Goal: Information Seeking & Learning: Find specific page/section

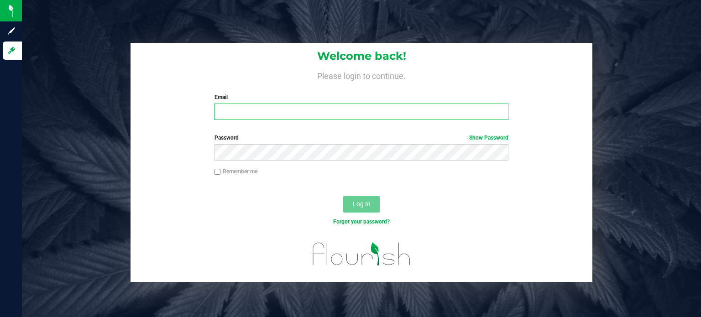
click at [290, 112] on input "Email" at bounding box center [362, 112] width 295 height 16
type input "[PERSON_NAME][EMAIL_ADDRESS][PERSON_NAME][DOMAIN_NAME]"
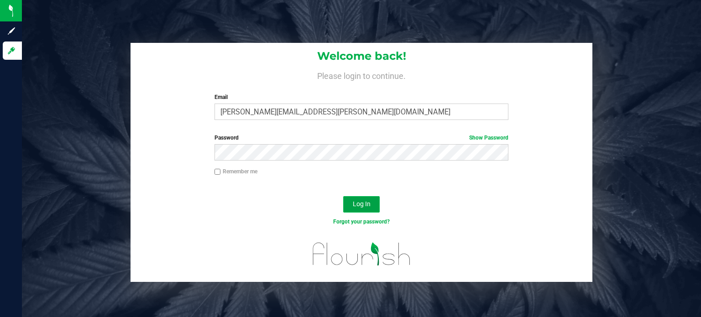
click at [357, 211] on button "Log In" at bounding box center [361, 204] width 37 height 16
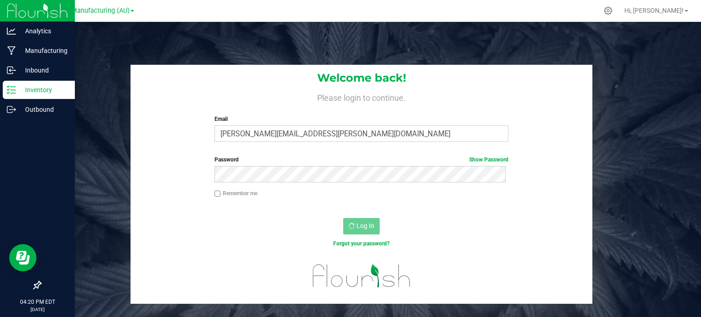
click at [43, 87] on p "Inventory" at bounding box center [43, 89] width 55 height 11
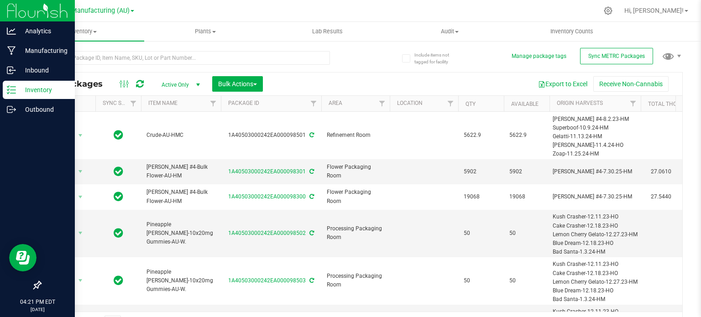
click at [31, 89] on p "Inventory" at bounding box center [43, 89] width 55 height 11
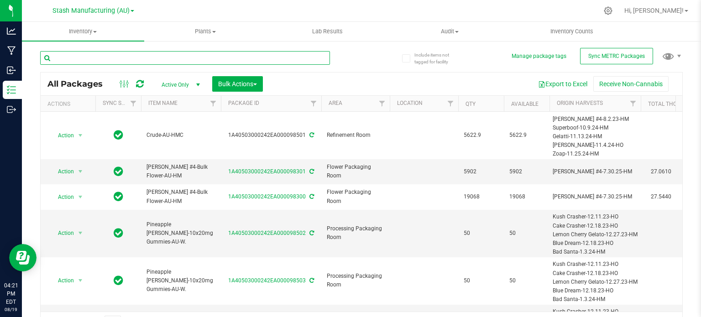
click at [117, 59] on input "text" at bounding box center [185, 58] width 290 height 14
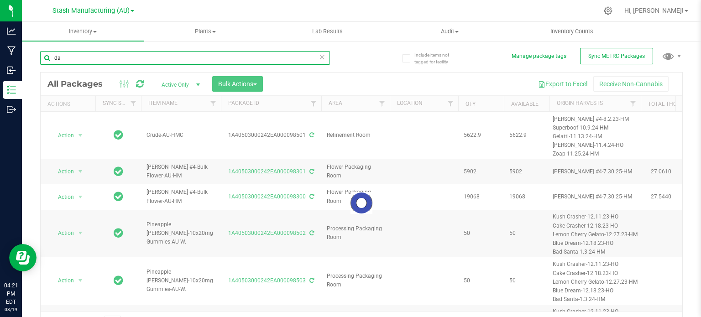
type input "d"
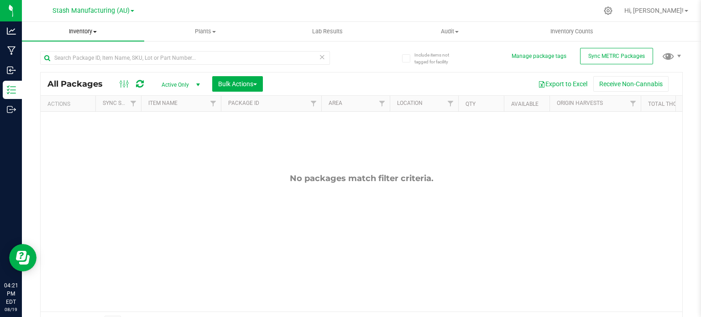
click at [84, 24] on uib-tab-heading "Inventory All packages All inventory Waste log Create inventory" at bounding box center [83, 31] width 122 height 19
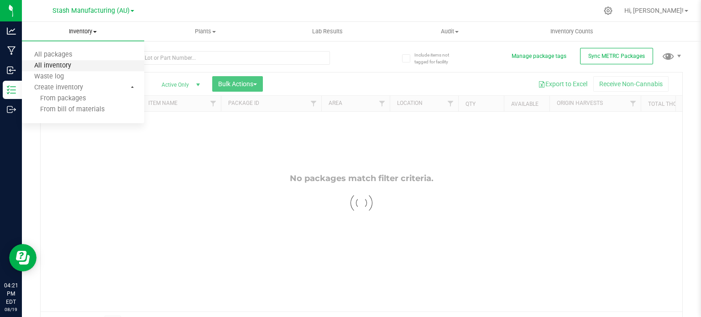
click at [63, 64] on span "All inventory" at bounding box center [53, 66] width 62 height 8
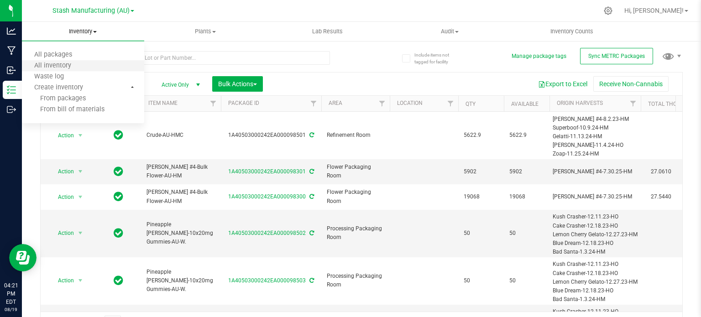
click at [91, 69] on li "All inventory" at bounding box center [83, 66] width 122 height 11
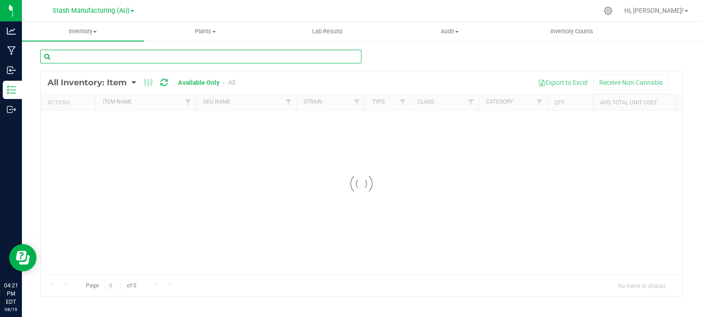
click at [166, 58] on input "text" at bounding box center [200, 57] width 321 height 14
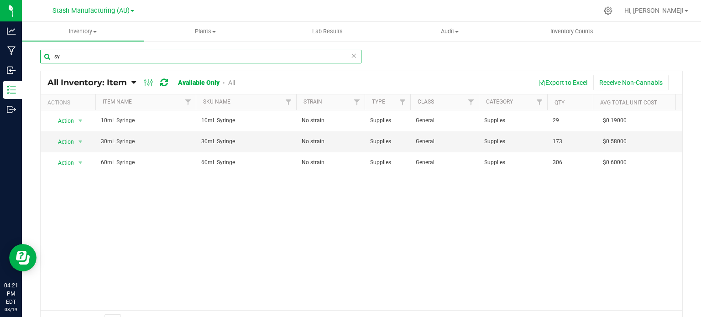
type input "s"
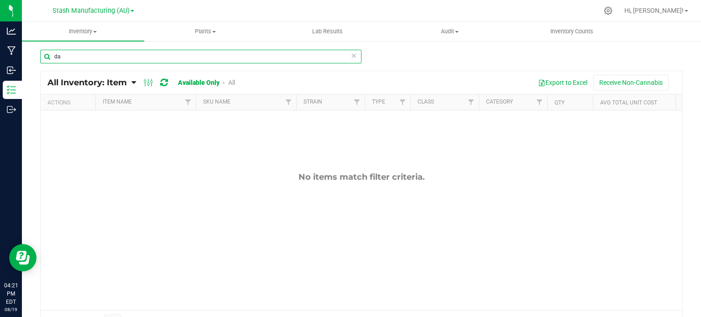
type input "d"
type input "rso"
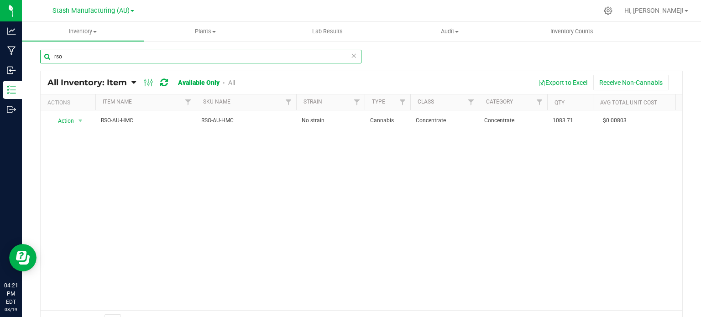
click at [116, 58] on input "rso" at bounding box center [200, 57] width 321 height 14
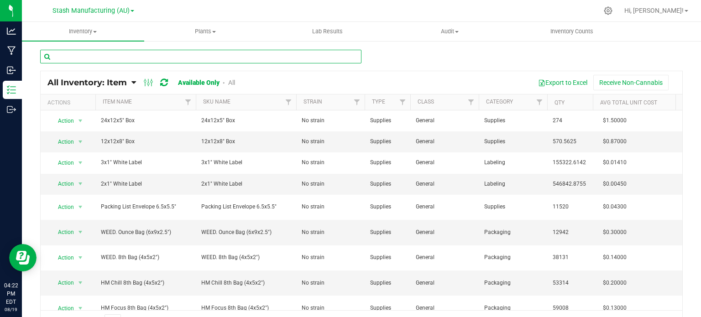
click at [116, 58] on input "text" at bounding box center [200, 57] width 321 height 14
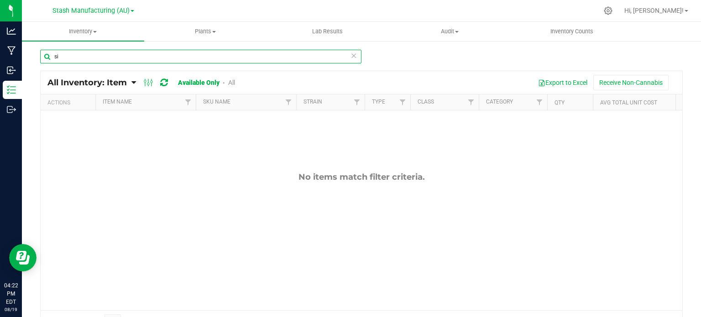
type input "s"
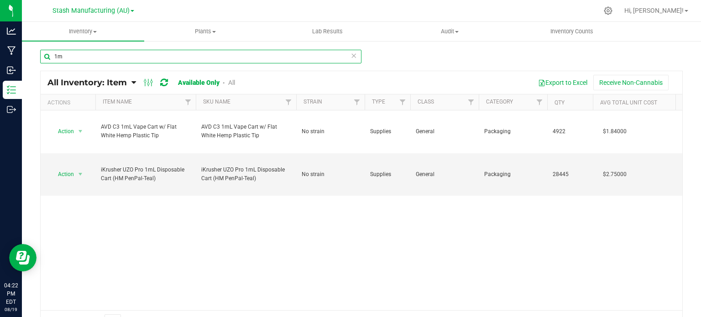
type input "1"
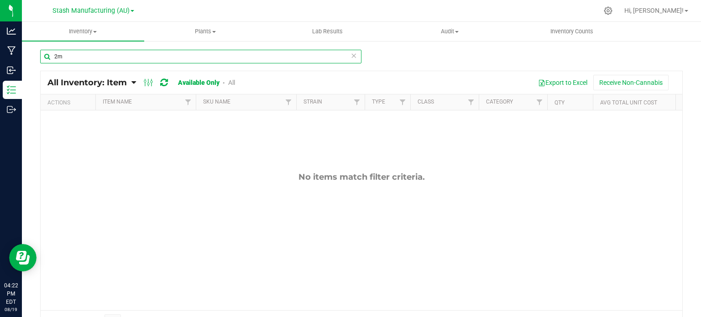
type input "2"
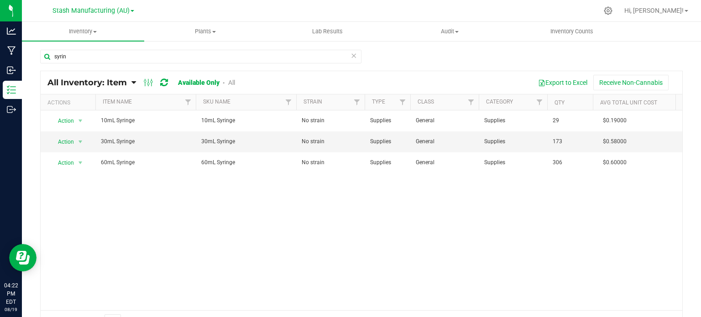
click at [172, 227] on div "Action Action Adjust qty Edit lots/costs Global inventory Locate inventory Prin…" at bounding box center [362, 211] width 642 height 200
click at [342, 237] on div "Action Action Adjust qty Edit lots/costs Global inventory Locate inventory Prin…" at bounding box center [362, 211] width 642 height 200
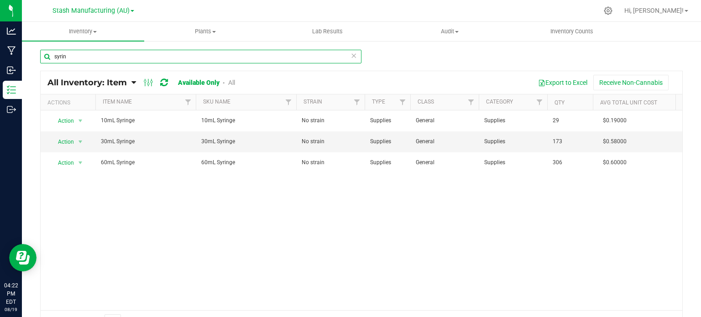
click at [161, 54] on input "syrin" at bounding box center [200, 57] width 321 height 14
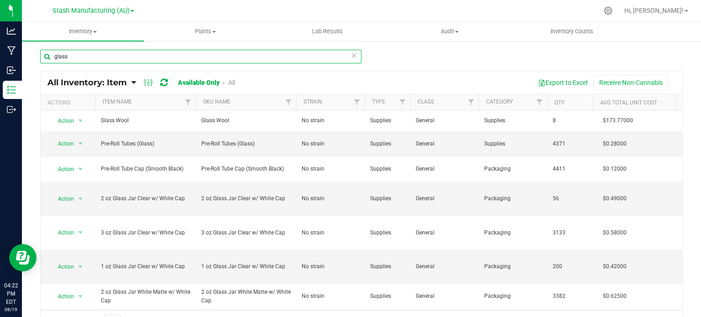
click at [69, 56] on input "glass" at bounding box center [200, 57] width 321 height 14
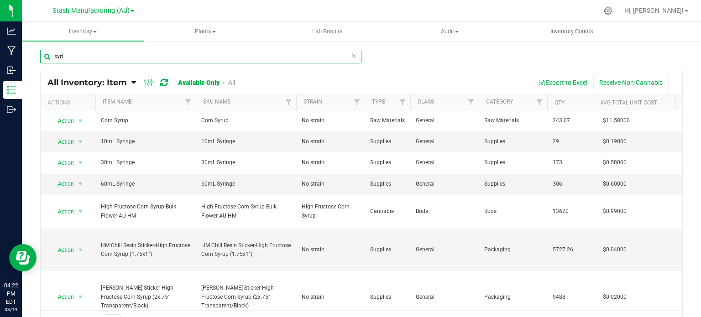
type input "syrin"
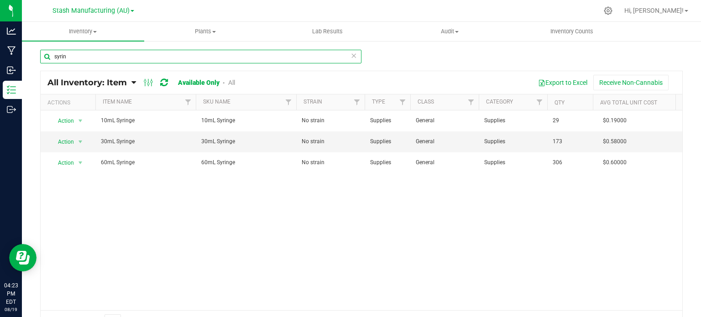
click at [73, 56] on input "syrin" at bounding box center [200, 57] width 321 height 14
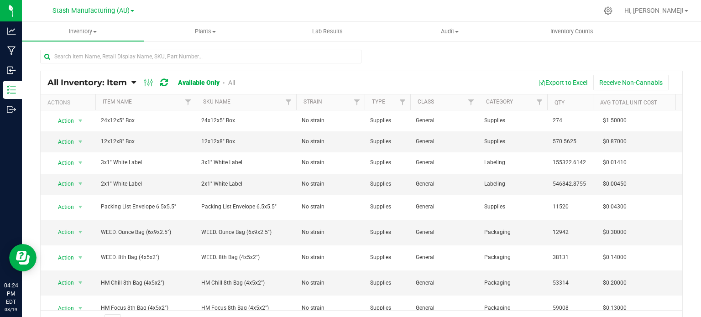
click at [361, 53] on div at bounding box center [361, 60] width 643 height 21
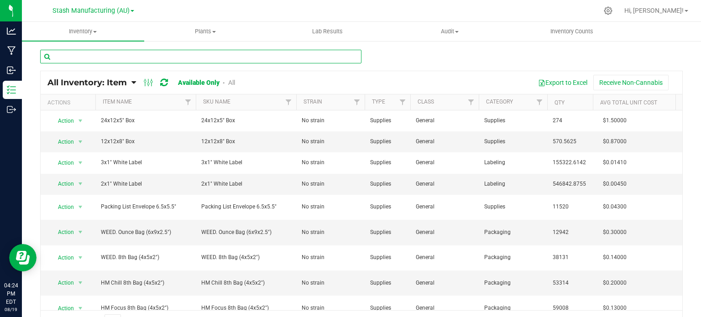
click at [332, 54] on input "text" at bounding box center [200, 57] width 321 height 14
type input "syr"
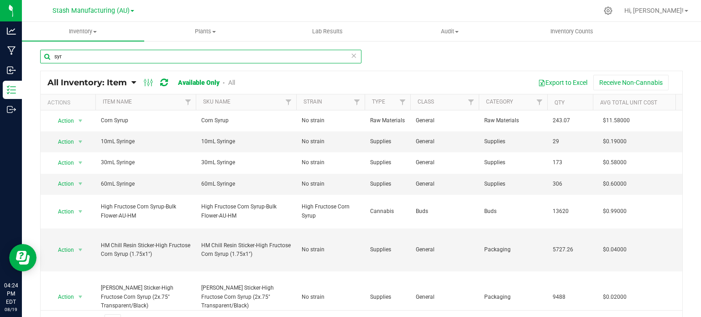
click at [142, 62] on input "syr" at bounding box center [200, 57] width 321 height 14
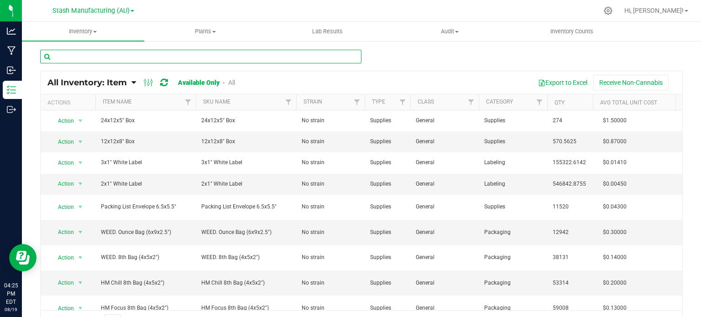
click at [118, 58] on input "text" at bounding box center [200, 57] width 321 height 14
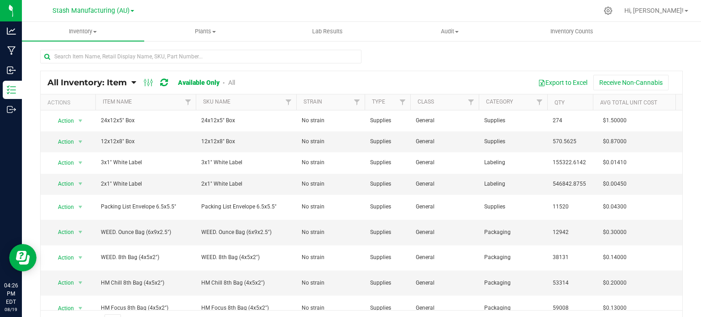
click at [332, 49] on div "All Inventory: Item Item Summary Item (default) Item by Strain Item by Location…" at bounding box center [361, 191] width 643 height 284
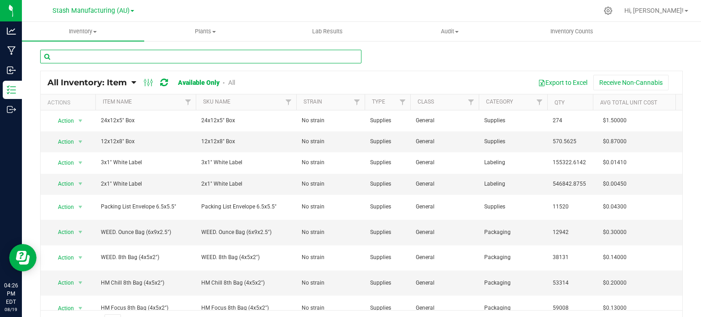
click at [177, 60] on input "text" at bounding box center [200, 57] width 321 height 14
click at [55, 56] on input "text" at bounding box center [200, 57] width 321 height 14
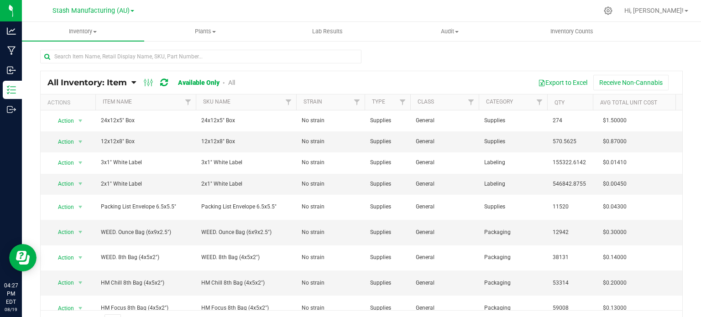
click at [400, 54] on div at bounding box center [361, 60] width 643 height 21
click at [361, 53] on div at bounding box center [361, 60] width 643 height 21
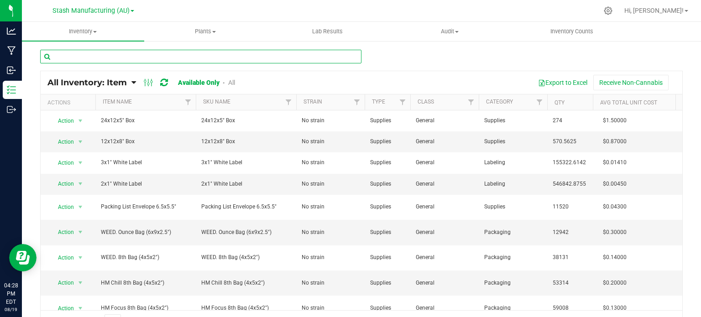
click at [354, 56] on input "text" at bounding box center [200, 57] width 321 height 14
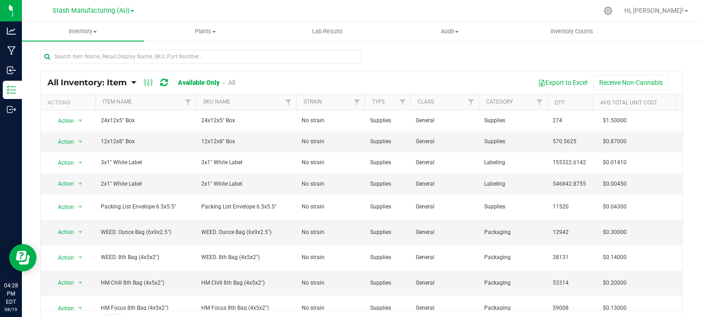
click at [407, 53] on div at bounding box center [361, 60] width 643 height 21
click at [400, 75] on div "Export to Excel Receive Non-Cannabis" at bounding box center [462, 83] width 427 height 16
click at [375, 57] on div at bounding box center [361, 60] width 643 height 21
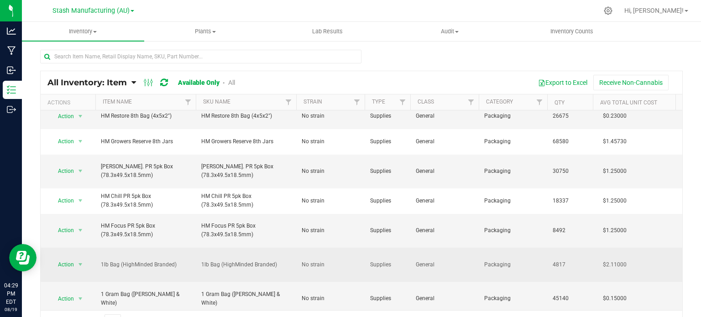
scroll to position [303, 0]
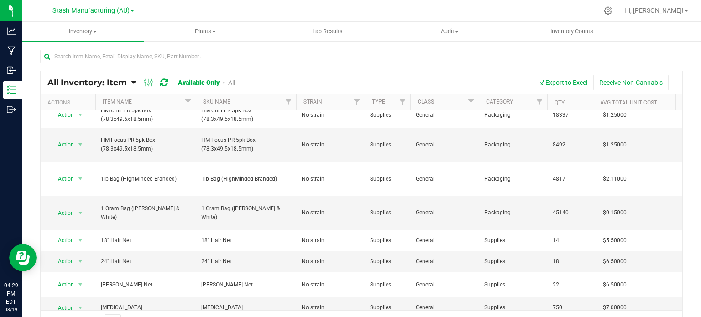
click at [362, 54] on div at bounding box center [361, 60] width 643 height 21
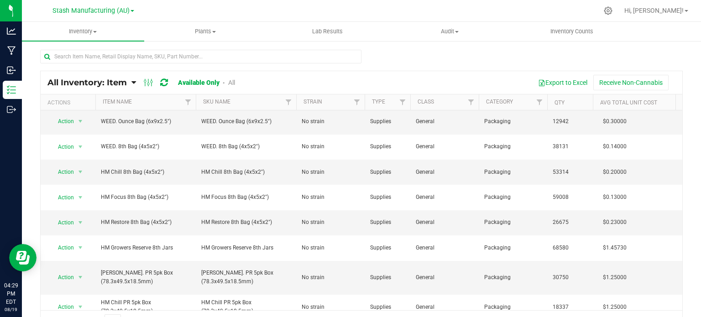
scroll to position [0, 0]
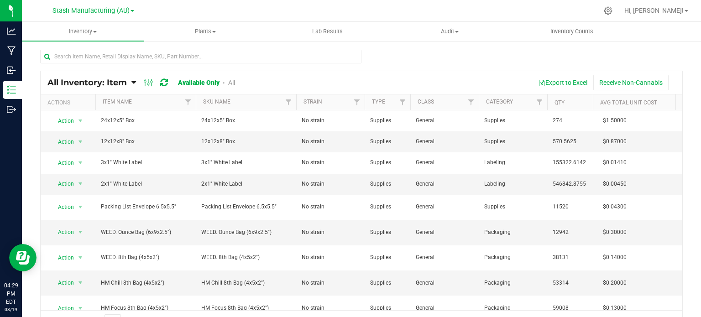
click at [369, 59] on div at bounding box center [361, 60] width 643 height 21
click at [360, 53] on div at bounding box center [361, 60] width 643 height 21
click at [683, 148] on div "All Inventory: Item Item Summary Item (default) Item by Strain Item by Location" at bounding box center [362, 182] width 680 height 285
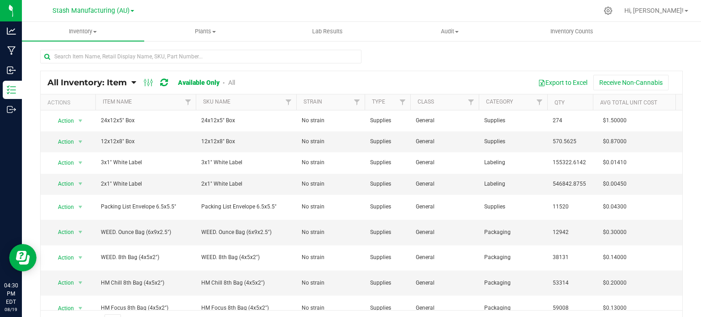
click at [683, 148] on div "All Inventory: Item Item Summary Item (default) Item by Strain Item by Location" at bounding box center [362, 182] width 680 height 285
click at [362, 52] on div at bounding box center [361, 60] width 643 height 21
click at [360, 53] on div at bounding box center [361, 60] width 643 height 21
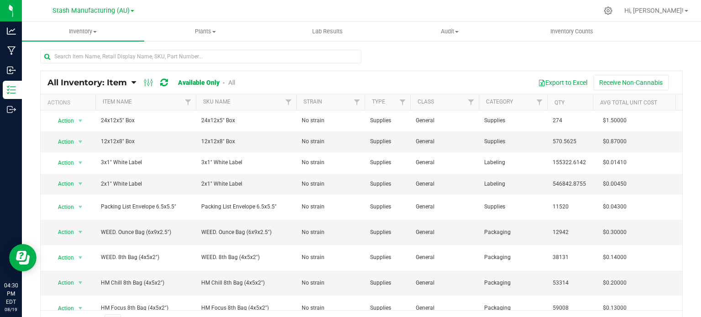
click at [360, 53] on div at bounding box center [361, 60] width 643 height 21
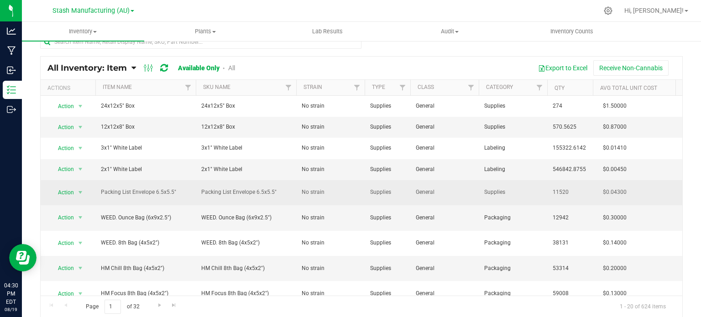
click at [344, 189] on span "No strain" at bounding box center [331, 192] width 58 height 9
click at [346, 188] on span "No strain" at bounding box center [331, 192] width 58 height 9
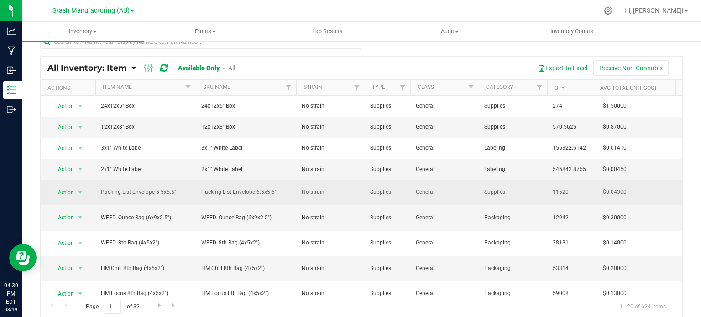
click at [346, 188] on span "No strain" at bounding box center [331, 192] width 58 height 9
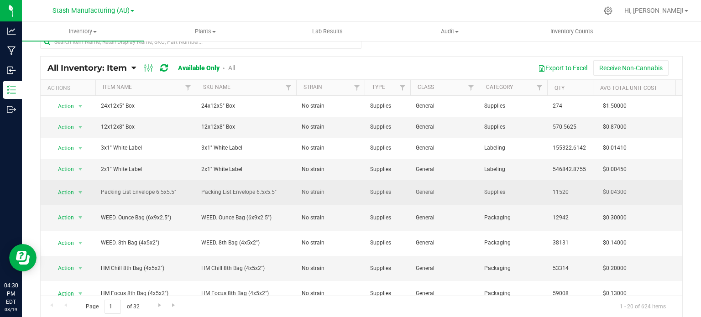
click at [401, 192] on span "Supplies" at bounding box center [387, 192] width 35 height 9
click at [459, 190] on span "General" at bounding box center [445, 192] width 58 height 9
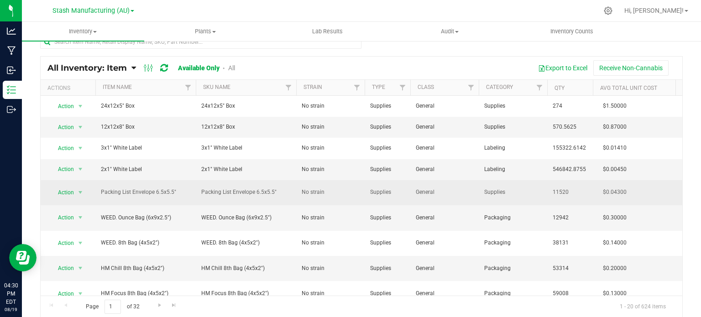
click at [459, 190] on span "General" at bounding box center [445, 192] width 58 height 9
click at [529, 189] on span "Supplies" at bounding box center [514, 192] width 58 height 9
click at [585, 192] on span "11520" at bounding box center [570, 192] width 35 height 9
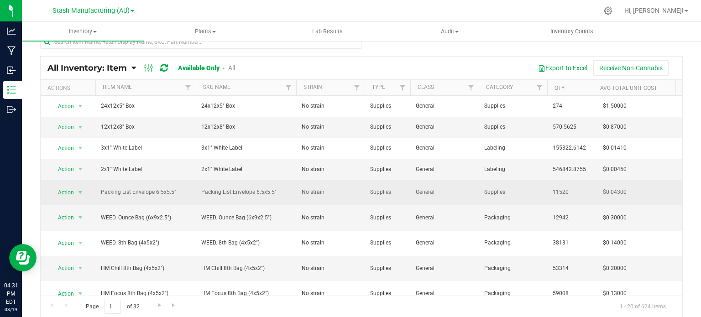
click at [585, 192] on span "11520" at bounding box center [570, 192] width 35 height 9
click at [636, 195] on td "$0.04300" at bounding box center [638, 192] width 91 height 25
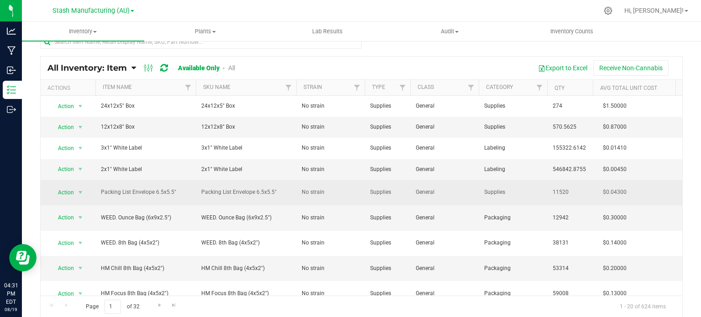
click at [283, 190] on span "Packing List Envelope 6.5x5.5"" at bounding box center [246, 192] width 90 height 9
click at [186, 190] on span "Packing List Envelope 6.5x5.5"" at bounding box center [146, 192] width 90 height 9
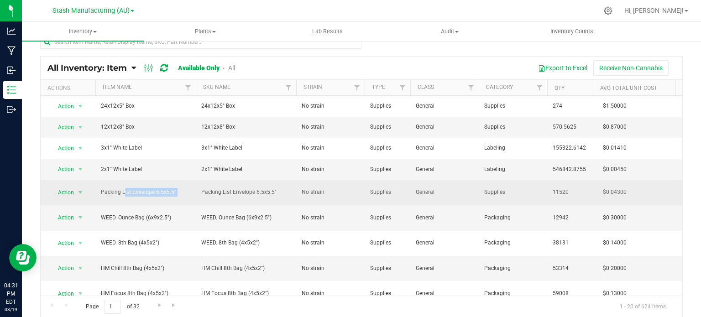
click at [186, 190] on span "Packing List Envelope 6.5x5.5"" at bounding box center [146, 192] width 90 height 9
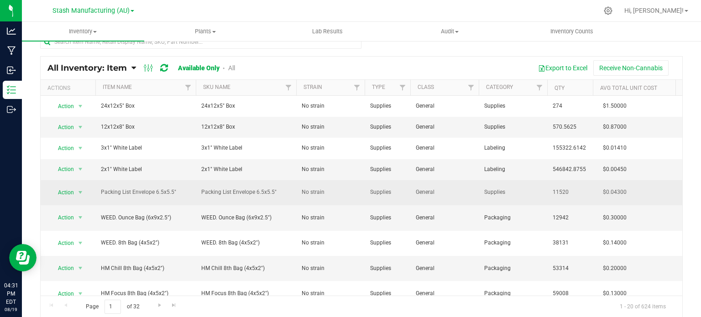
click at [183, 190] on span "Packing List Envelope 6.5x5.5"" at bounding box center [146, 192] width 90 height 9
click at [291, 190] on td "Packing List Envelope 6.5x5.5"" at bounding box center [246, 192] width 100 height 25
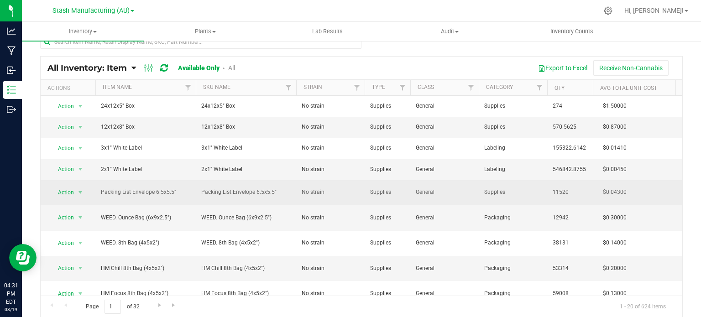
click at [291, 190] on td "Packing List Envelope 6.5x5.5"" at bounding box center [246, 192] width 100 height 25
click at [336, 192] on span "No strain" at bounding box center [331, 192] width 58 height 9
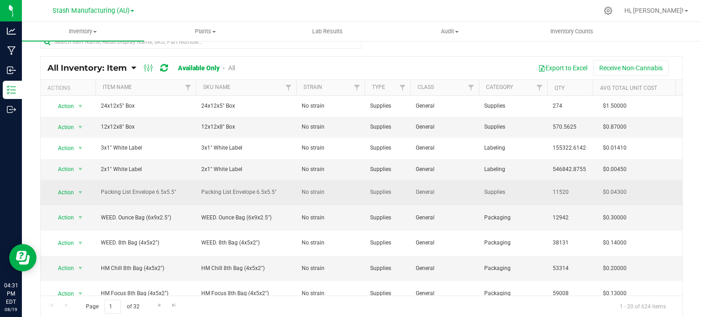
click at [402, 193] on span "Supplies" at bounding box center [387, 192] width 35 height 9
click at [188, 190] on span "Packing List Envelope 6.5x5.5"" at bounding box center [146, 192] width 90 height 9
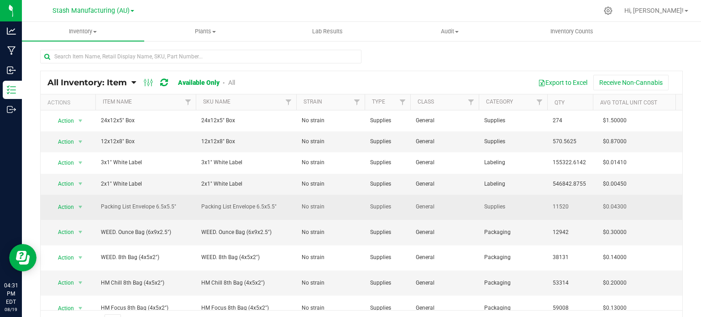
click at [188, 190] on td "2x1" White Label" at bounding box center [145, 184] width 100 height 21
